Goal: Check status: Check status

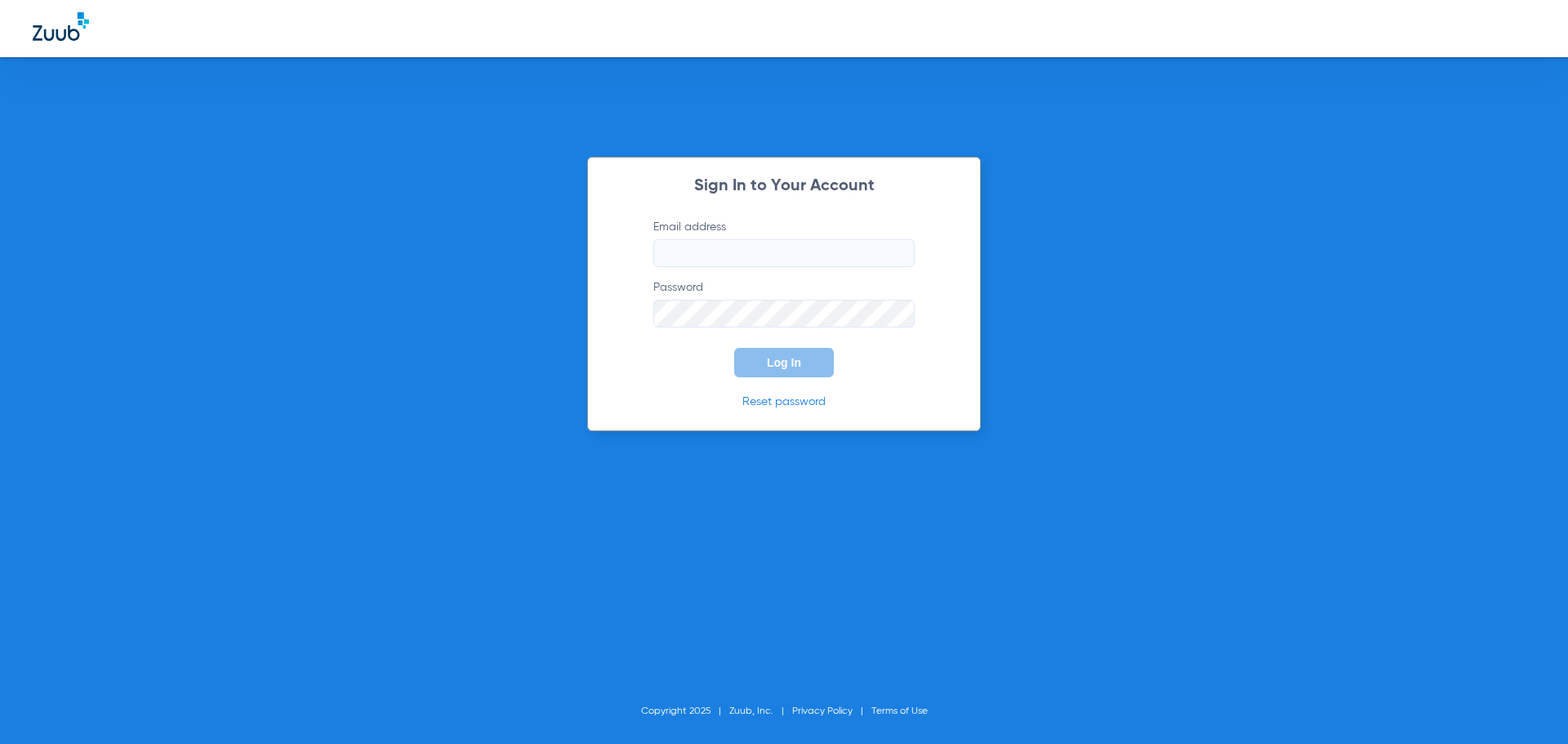
click at [692, 259] on input "Email address" at bounding box center [784, 253] width 261 height 28
type input "L"
type input "[EMAIL_ADDRESS][DOMAIN_NAME]"
click at [734, 348] on button "Log In" at bounding box center [784, 363] width 100 height 30
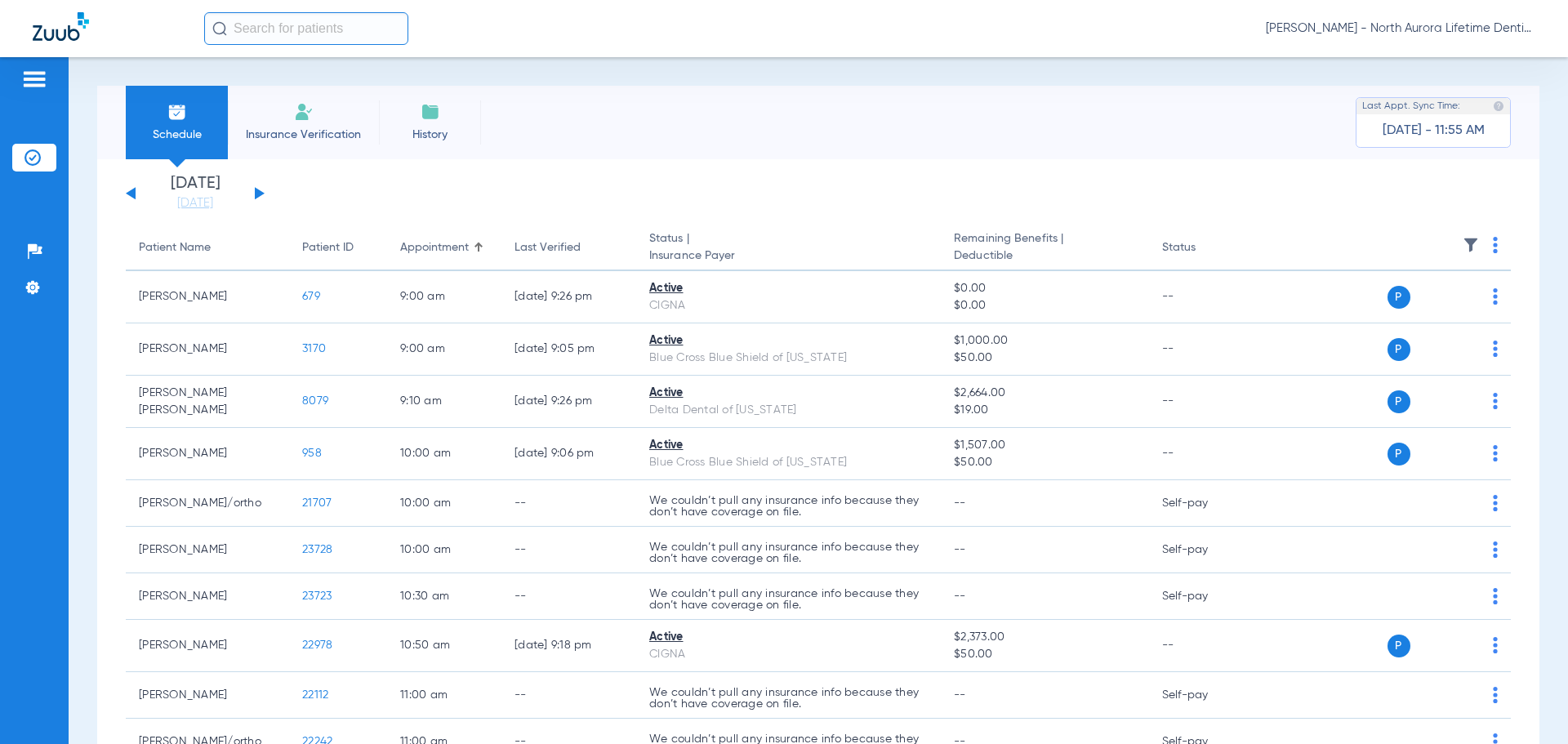
click at [259, 193] on button at bounding box center [259, 193] width 10 height 12
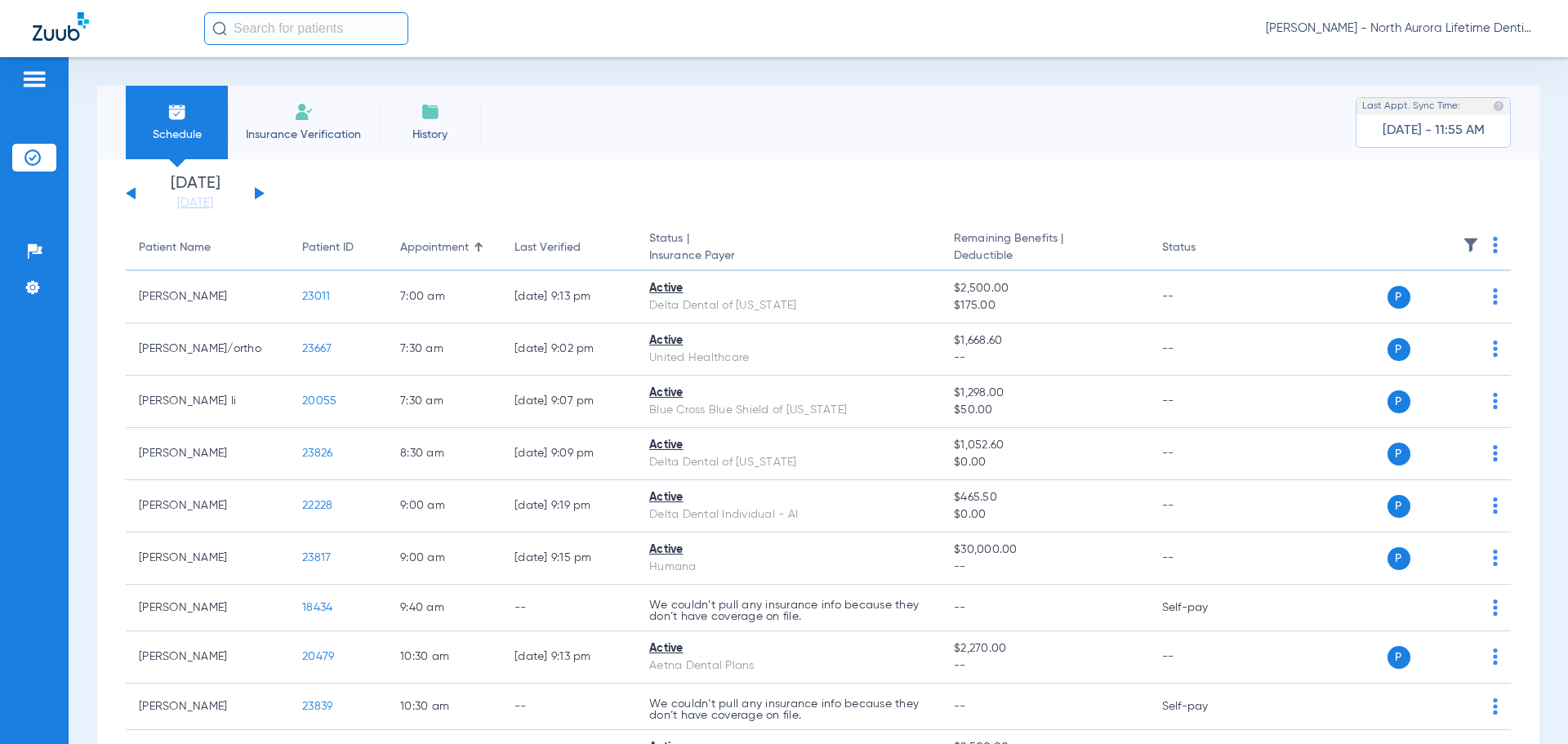
click at [254, 190] on div "[DATE] [DATE] [DATE] [DATE] [DATE] [DATE] [DATE] [DATE] [DATE] [DATE] [DATE] [D…" at bounding box center [195, 193] width 138 height 36
click at [259, 191] on button at bounding box center [259, 193] width 10 height 12
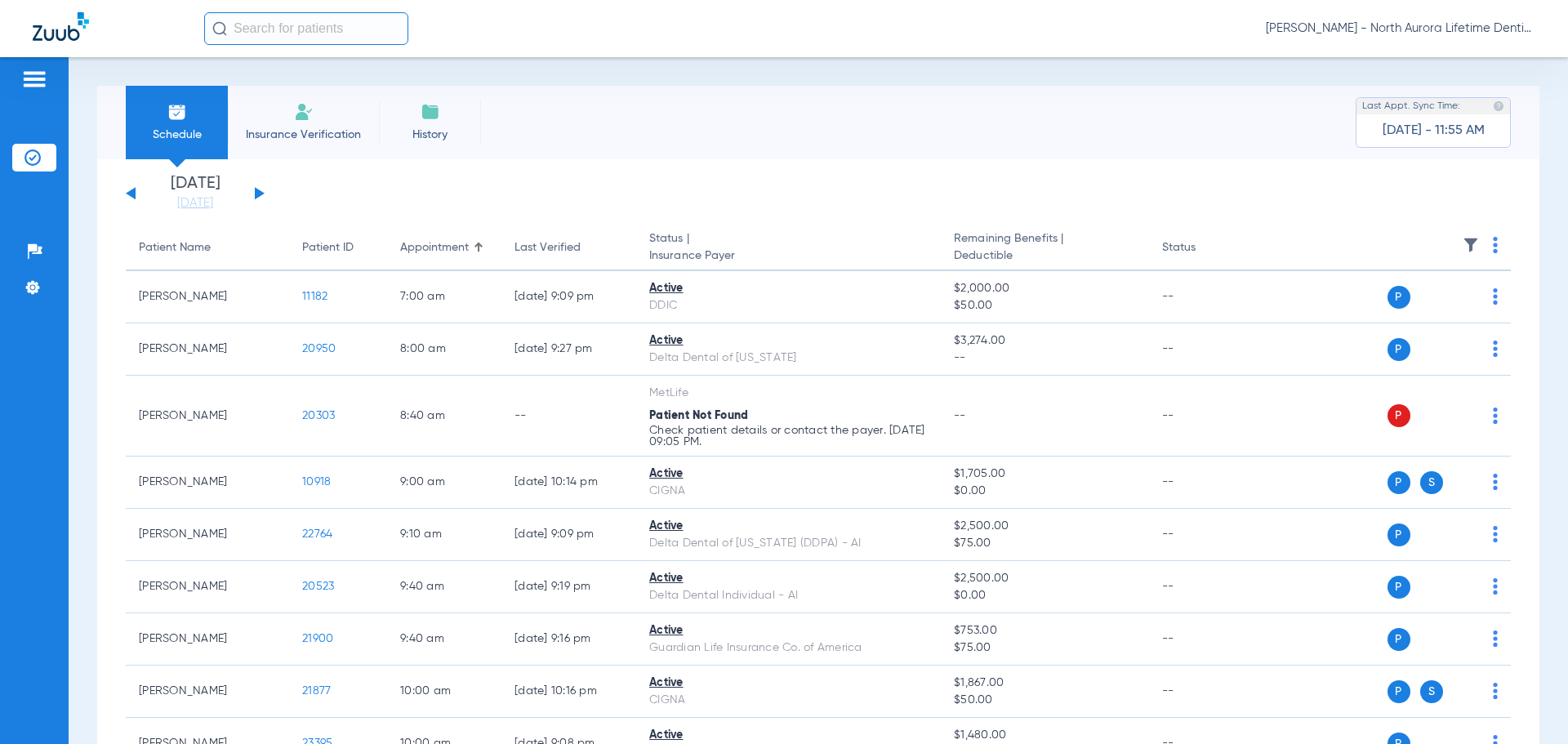
click at [259, 191] on button at bounding box center [259, 193] width 10 height 12
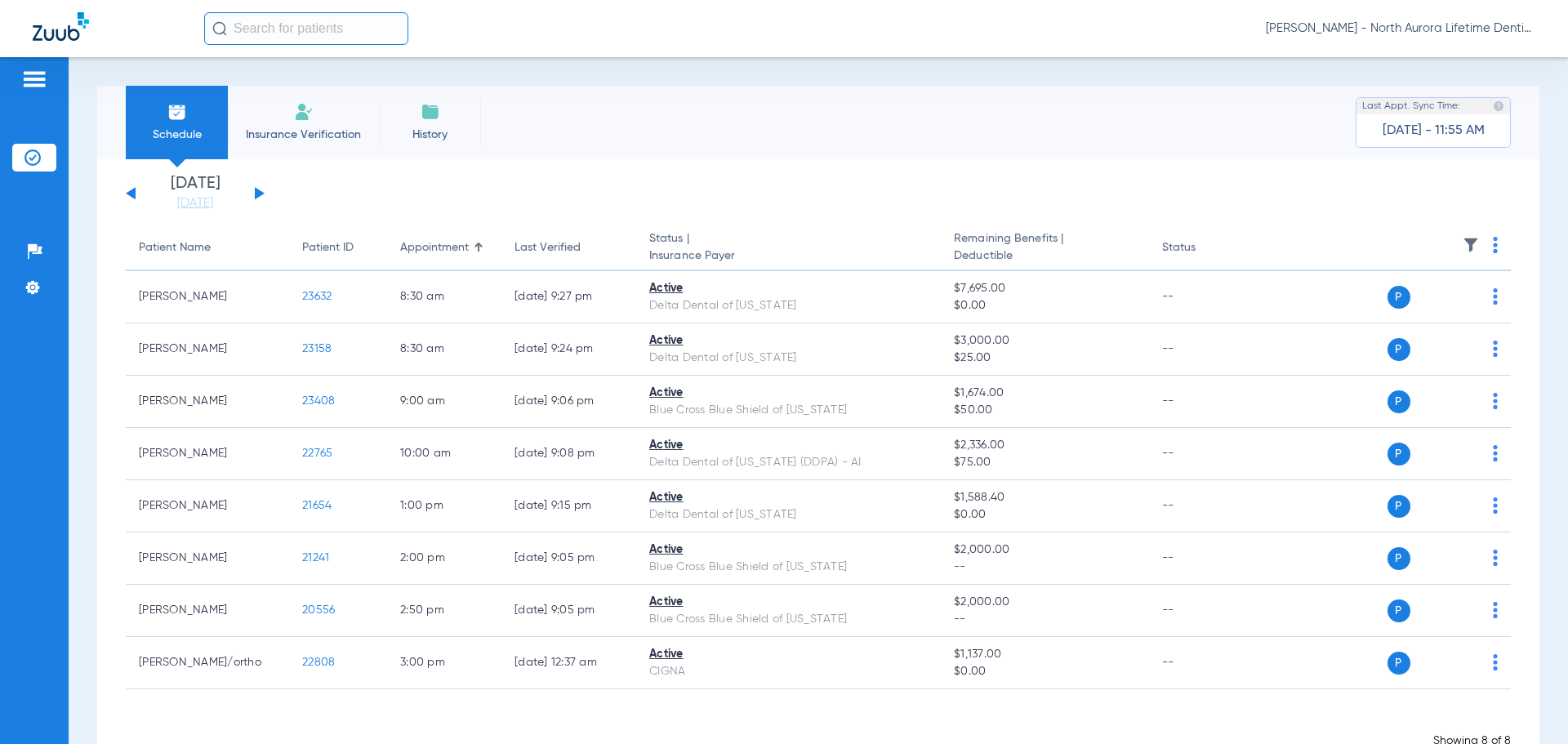
click at [259, 191] on button at bounding box center [259, 193] width 10 height 12
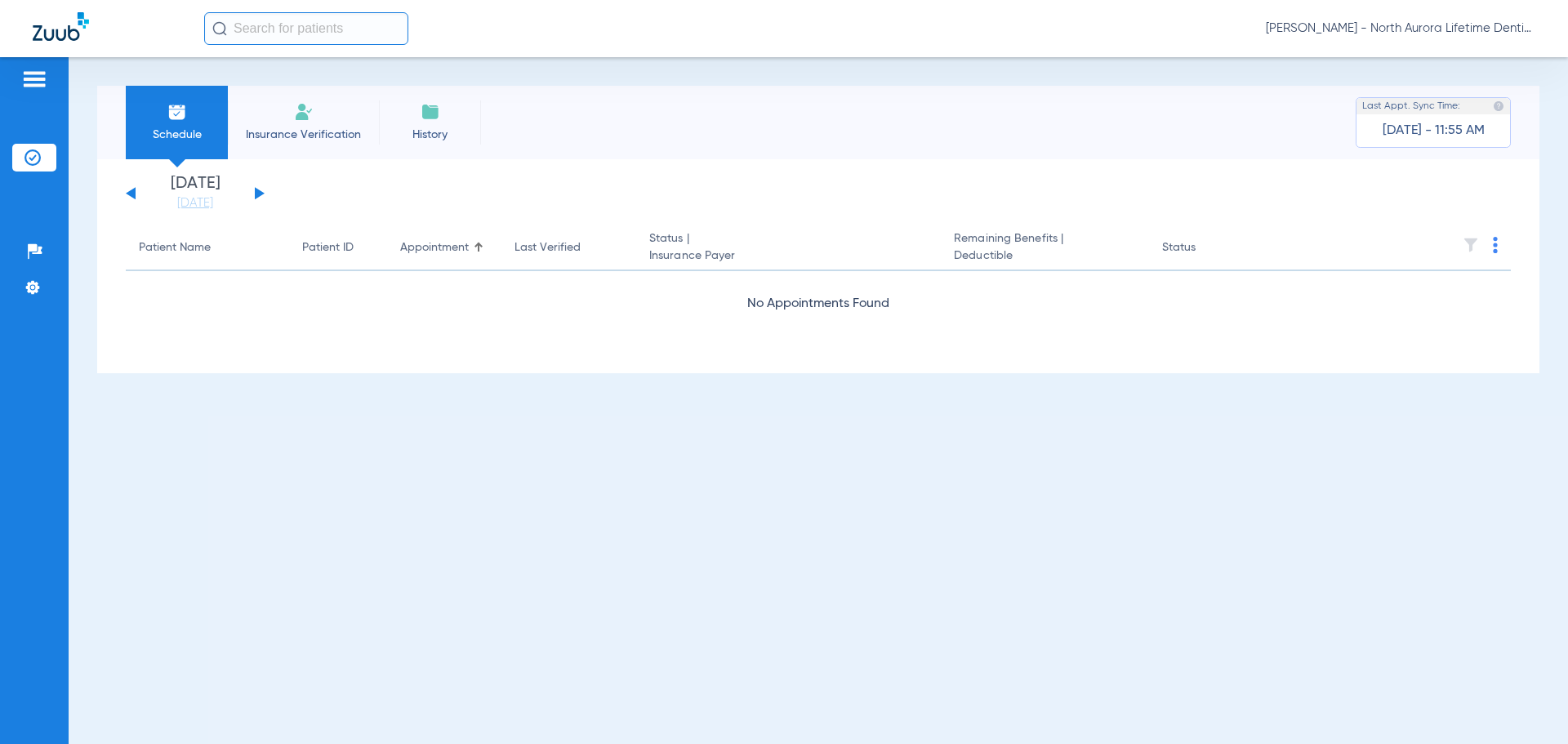
click at [259, 191] on button at bounding box center [259, 193] width 10 height 12
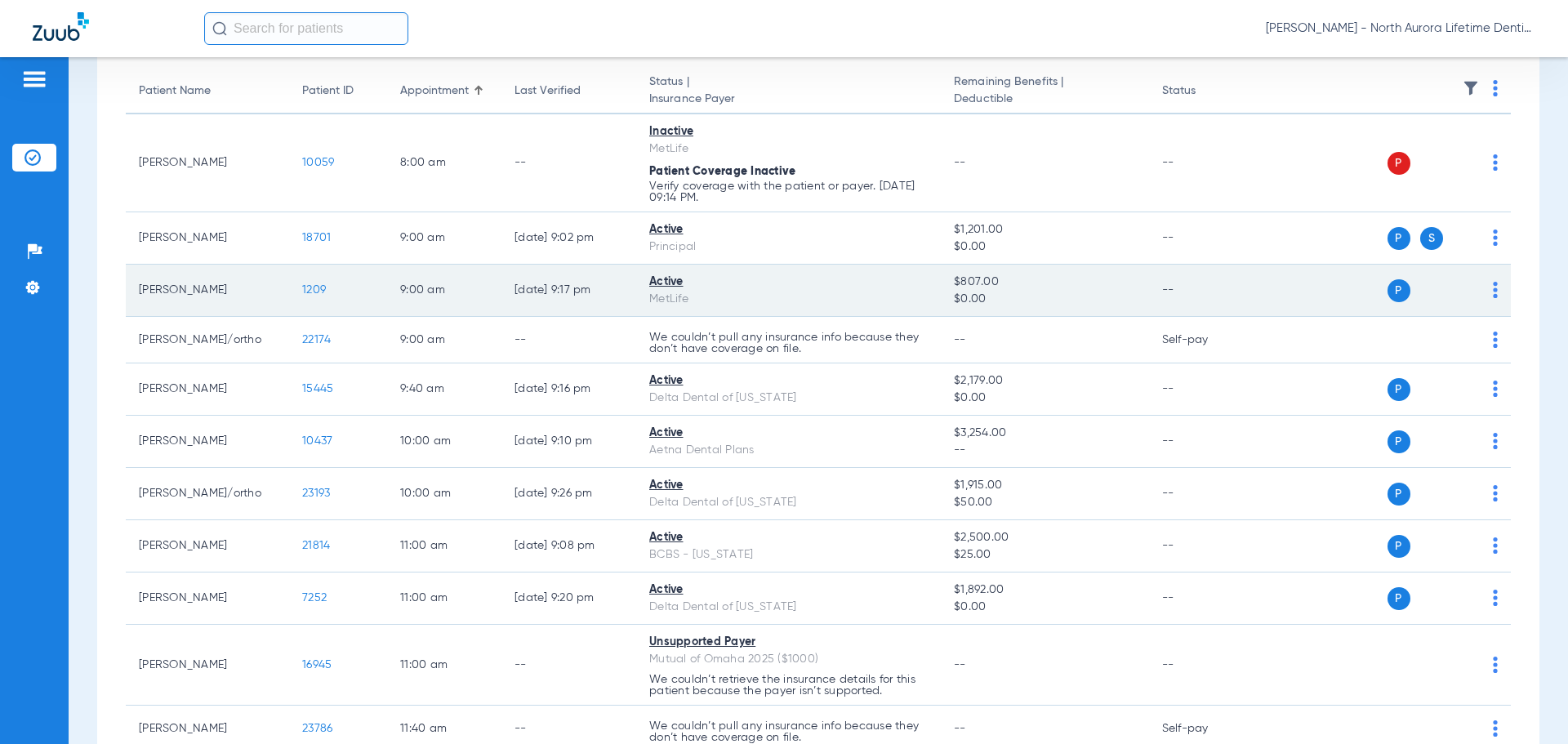
scroll to position [163, 0]
